Goal: Task Accomplishment & Management: Use online tool/utility

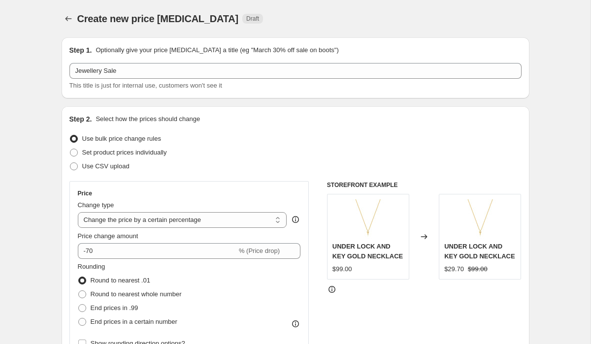
select select "percentage"
select select "collection"
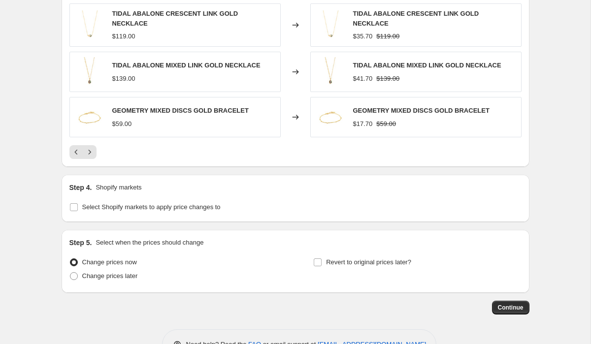
scroll to position [806, 0]
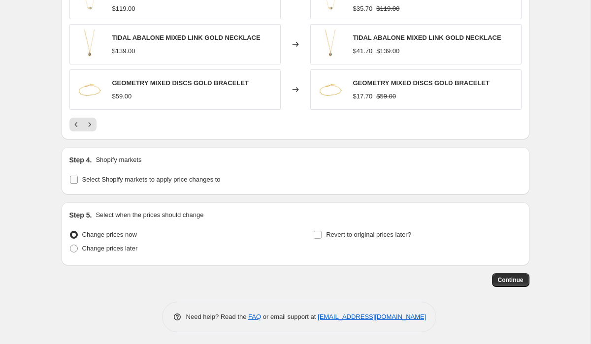
click at [76, 176] on input "Select Shopify markets to apply price changes to" at bounding box center [74, 180] width 8 height 8
checkbox input "true"
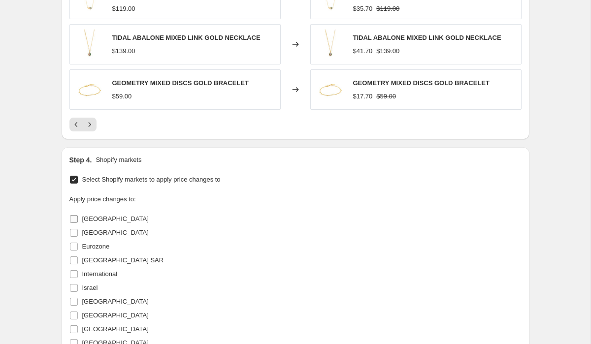
click at [73, 216] on input "[GEOGRAPHIC_DATA]" at bounding box center [74, 219] width 8 height 8
checkbox input "true"
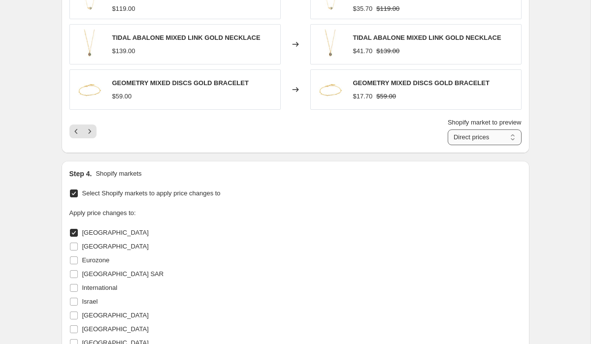
click at [510, 133] on select "Direct prices [GEOGRAPHIC_DATA]" at bounding box center [485, 137] width 74 height 16
select select "1555693763"
click at [448, 129] on select "Direct prices [GEOGRAPHIC_DATA]" at bounding box center [485, 137] width 74 height 16
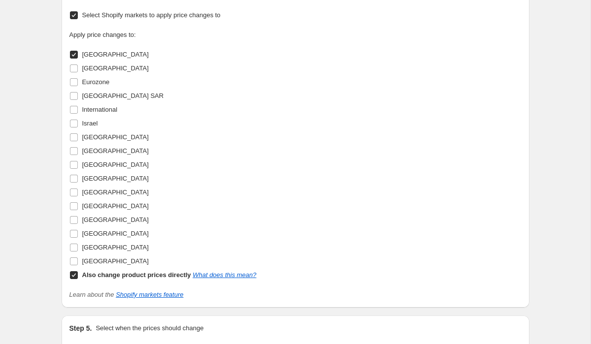
scroll to position [1001, 0]
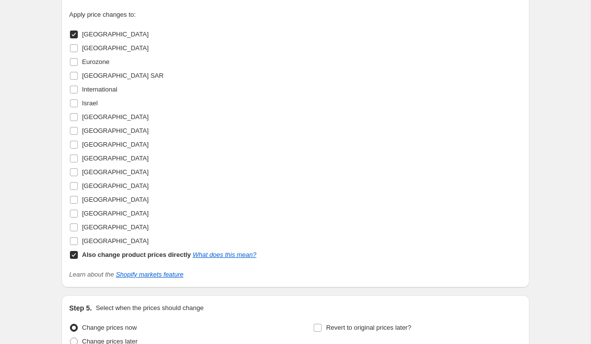
click at [73, 257] on input "Also change product prices directly What does this mean?" at bounding box center [74, 255] width 8 height 8
checkbox input "false"
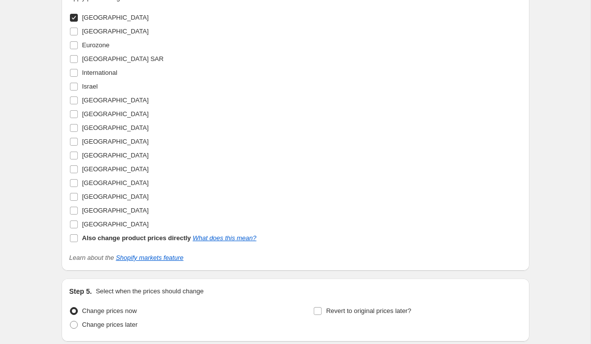
scroll to position [1084, 0]
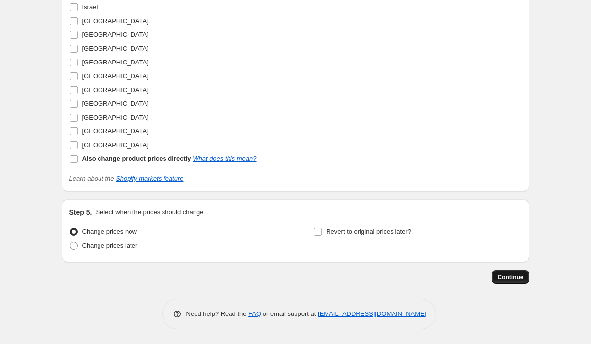
click at [517, 279] on span "Continue" at bounding box center [511, 277] width 26 height 8
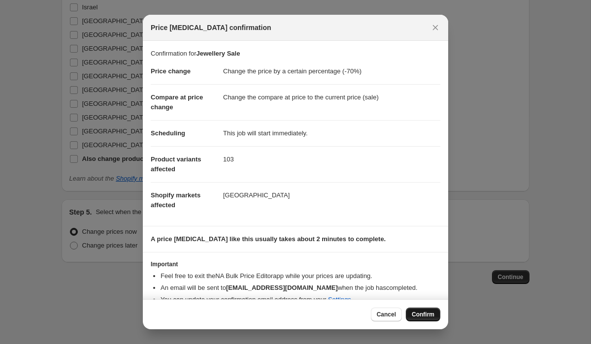
click at [423, 314] on span "Confirm" at bounding box center [423, 315] width 23 height 8
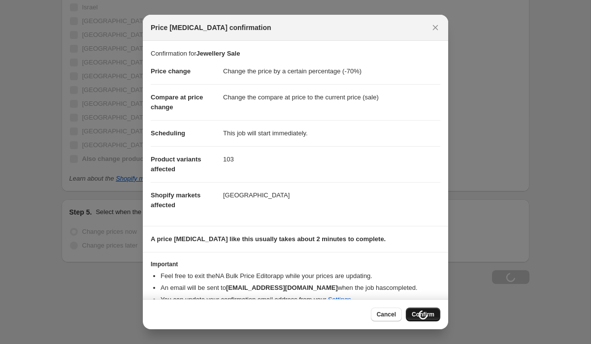
type input "Jewellery Sale"
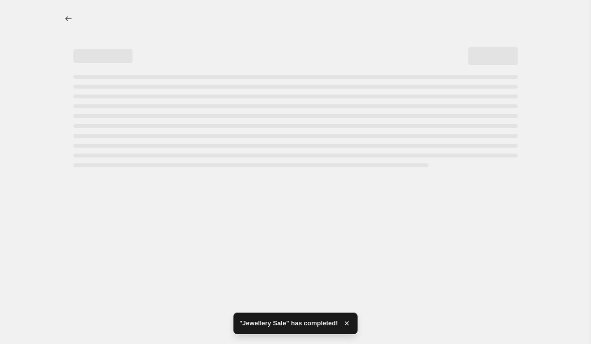
select select "percentage"
select select "collection"
